Goal: Information Seeking & Learning: Learn about a topic

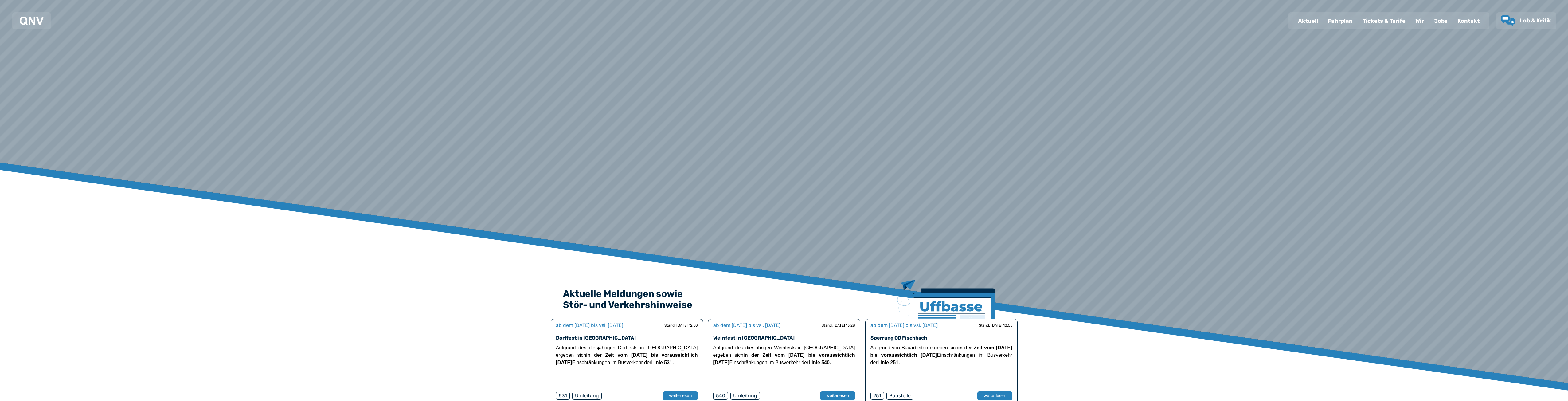
click at [1343, 19] on div "Fahrplan" at bounding box center [1340, 20] width 34 height 16
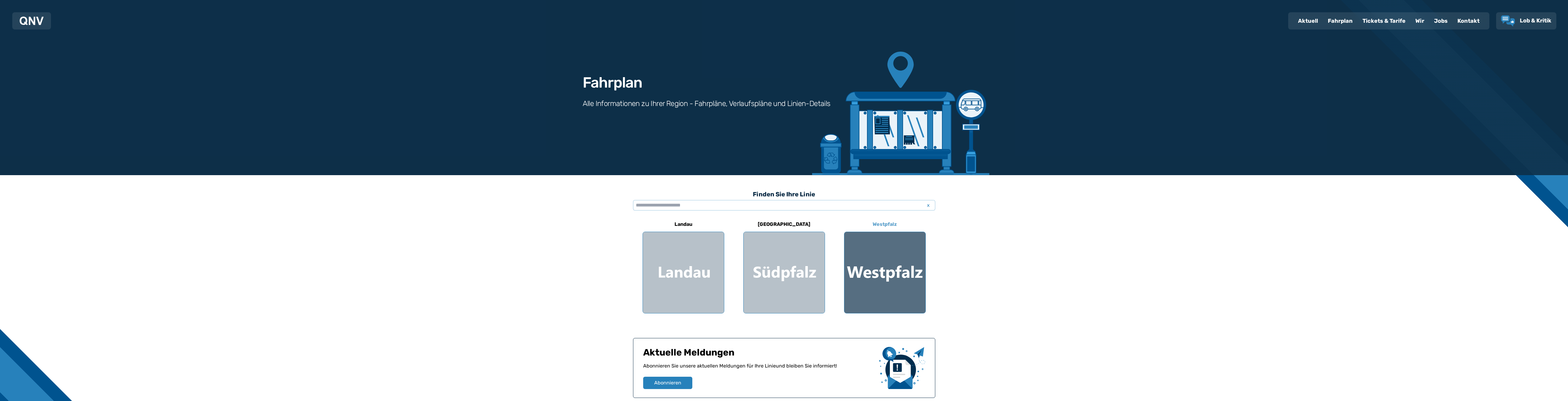
click at [872, 271] on div at bounding box center [884, 272] width 81 height 81
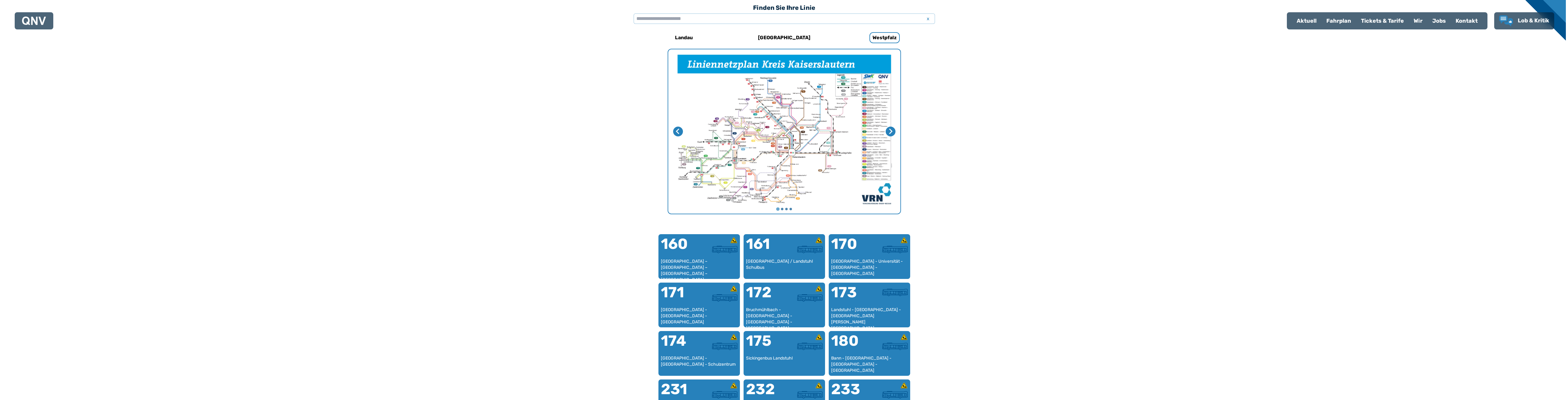
scroll to position [158, 0]
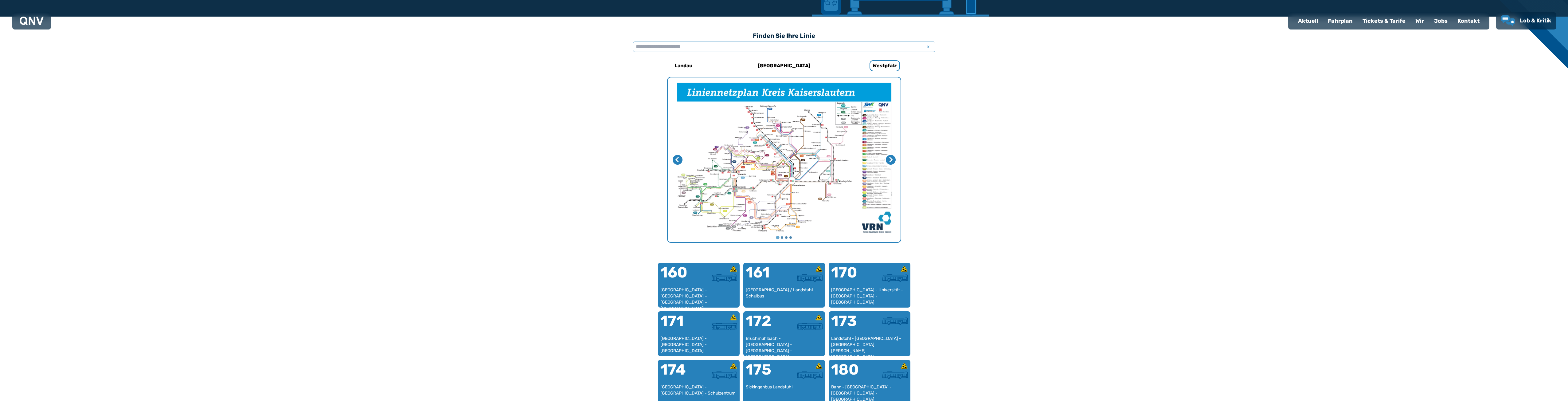
click at [777, 138] on img "1 von 4" at bounding box center [784, 159] width 233 height 164
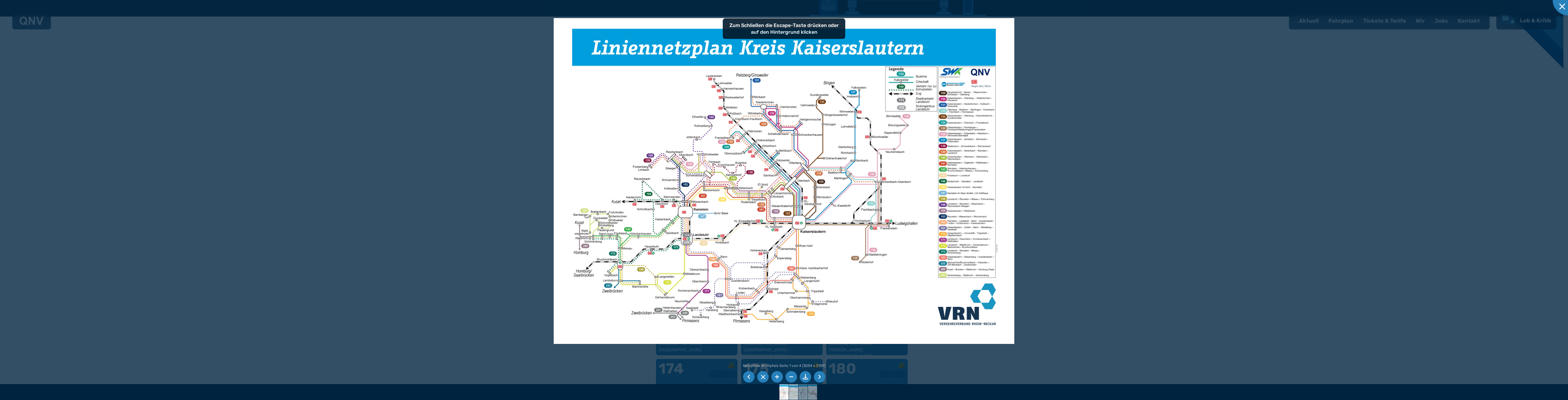
click at [792, 394] on img at bounding box center [794, 392] width 22 height 16
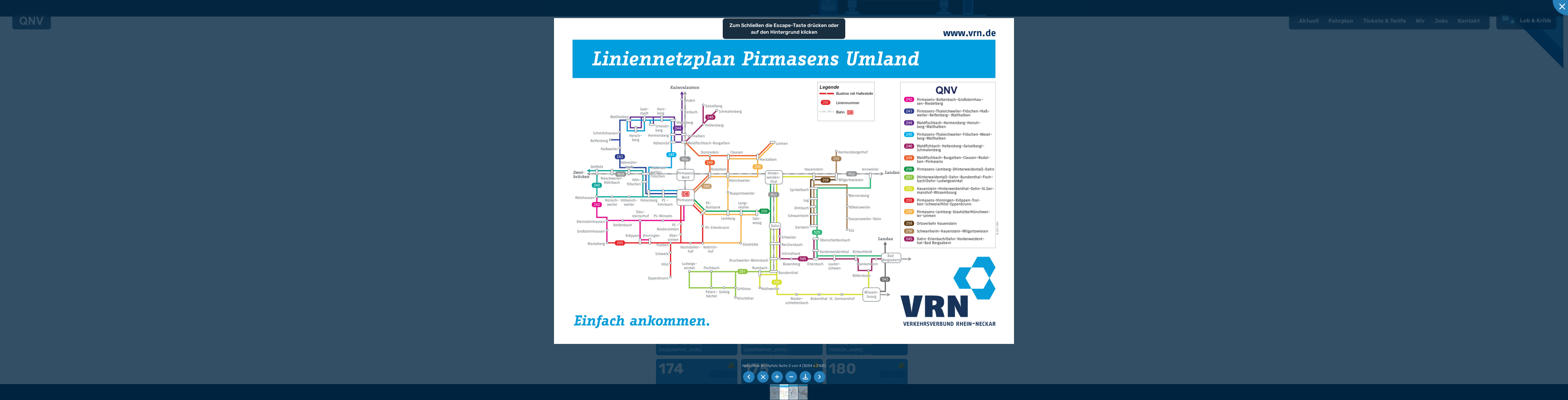
click at [793, 393] on img at bounding box center [794, 392] width 22 height 16
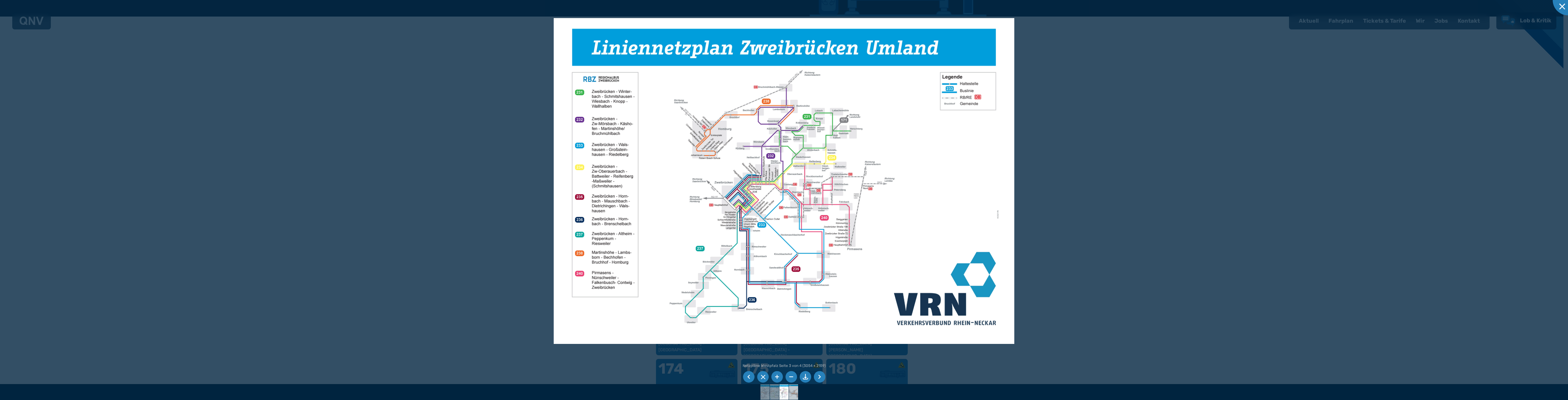
click at [797, 391] on img at bounding box center [794, 392] width 22 height 16
